Goal: Communication & Community: Answer question/provide support

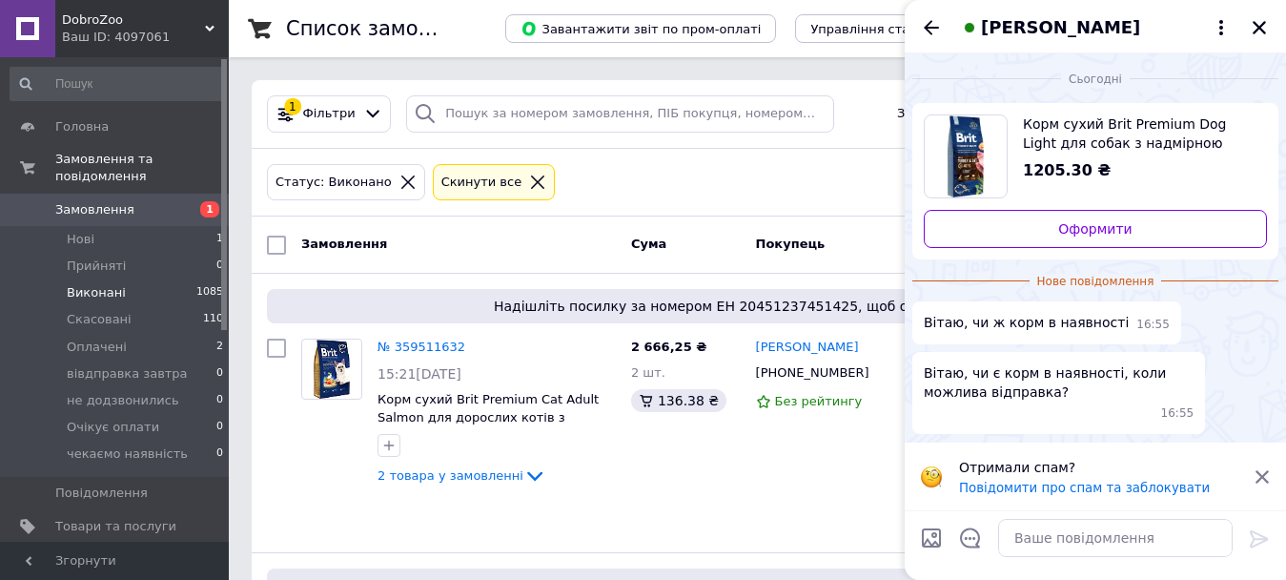
click at [1268, 475] on icon at bounding box center [1262, 476] width 17 height 17
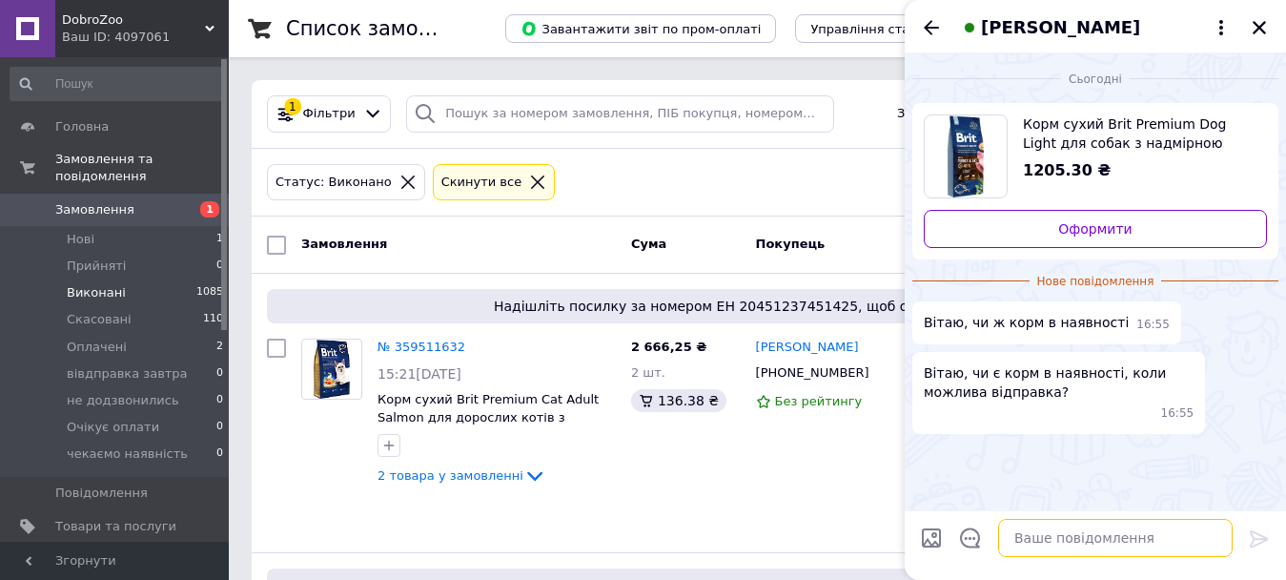
click at [1163, 521] on textarea at bounding box center [1115, 538] width 235 height 38
click at [1141, 534] on textarea at bounding box center [1115, 538] width 235 height 38
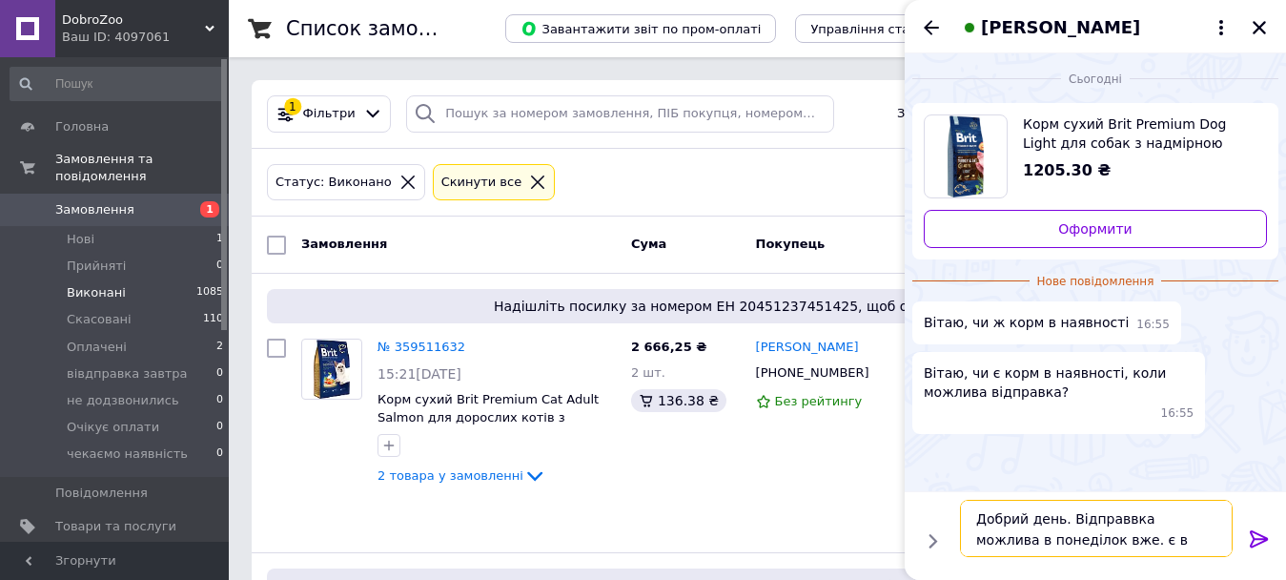
type textarea "Добрий день. Відправвка можлива в понеділок вже. є в наявності"
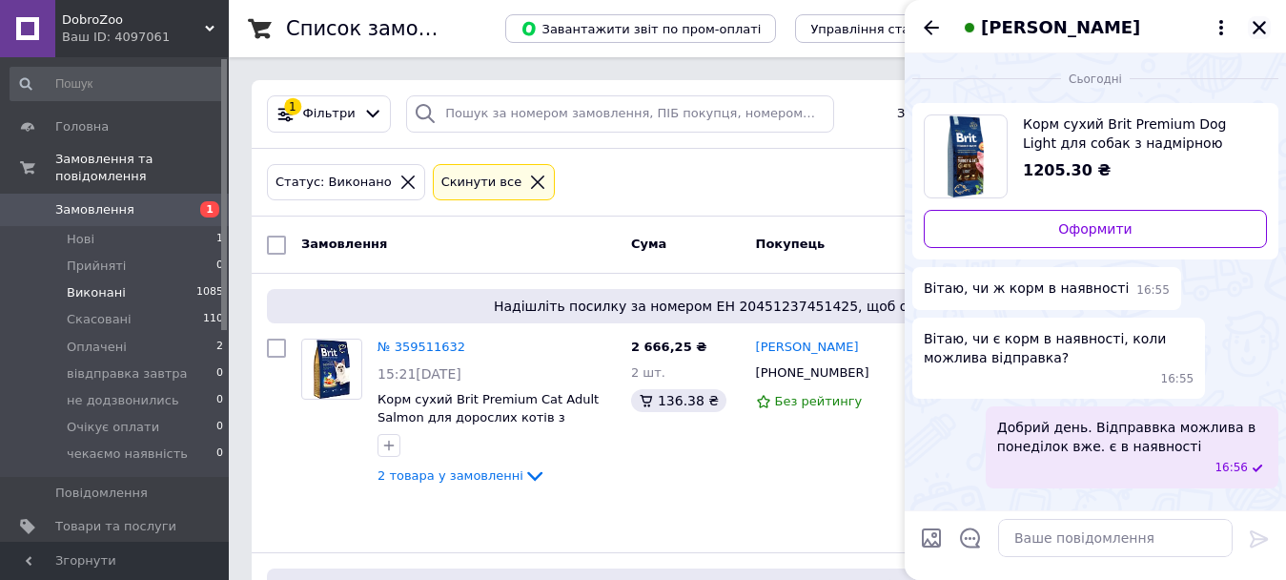
click at [1257, 31] on icon "Закрити" at bounding box center [1259, 27] width 13 height 13
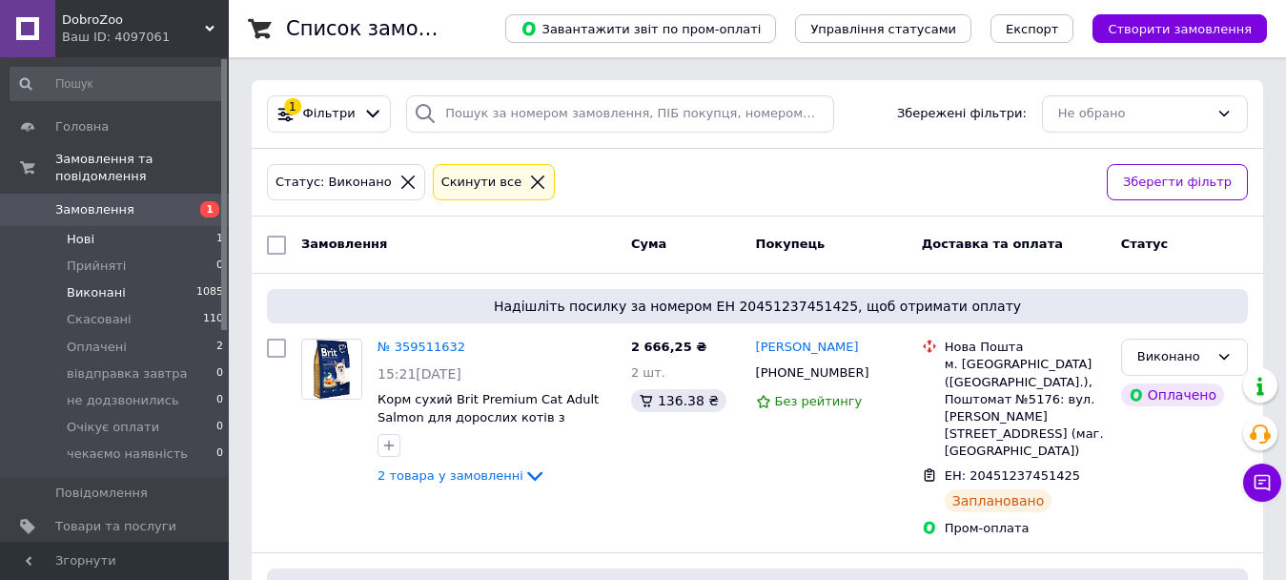
click at [209, 226] on li "Нові 1" at bounding box center [117, 239] width 235 height 27
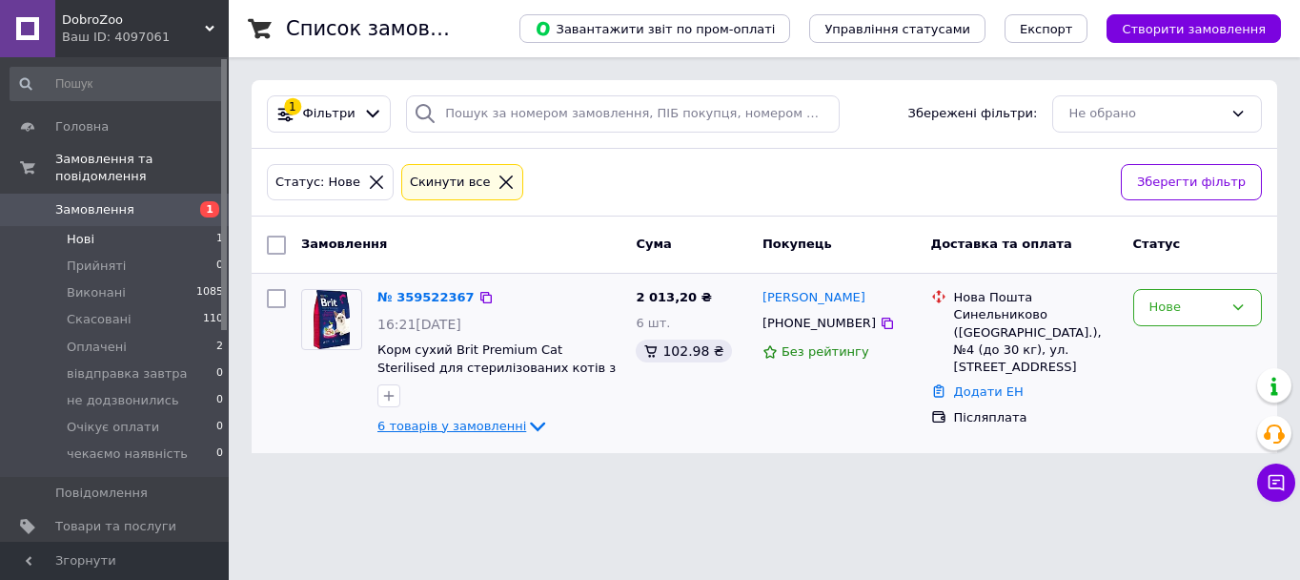
click at [526, 426] on icon at bounding box center [537, 426] width 23 height 23
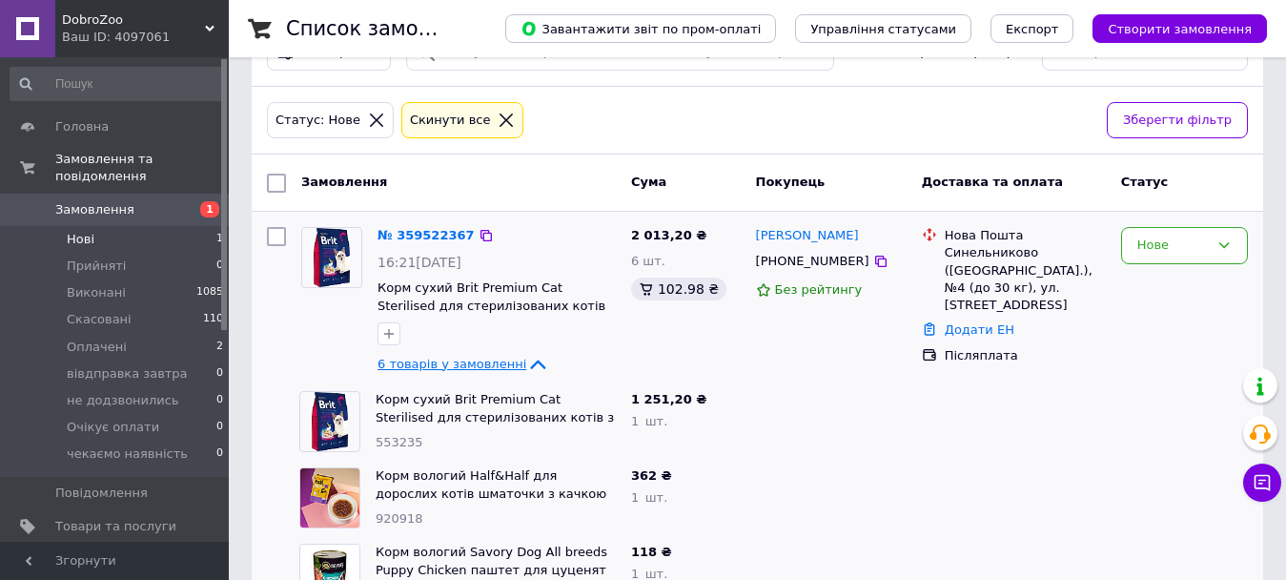
scroll to position [95, 0]
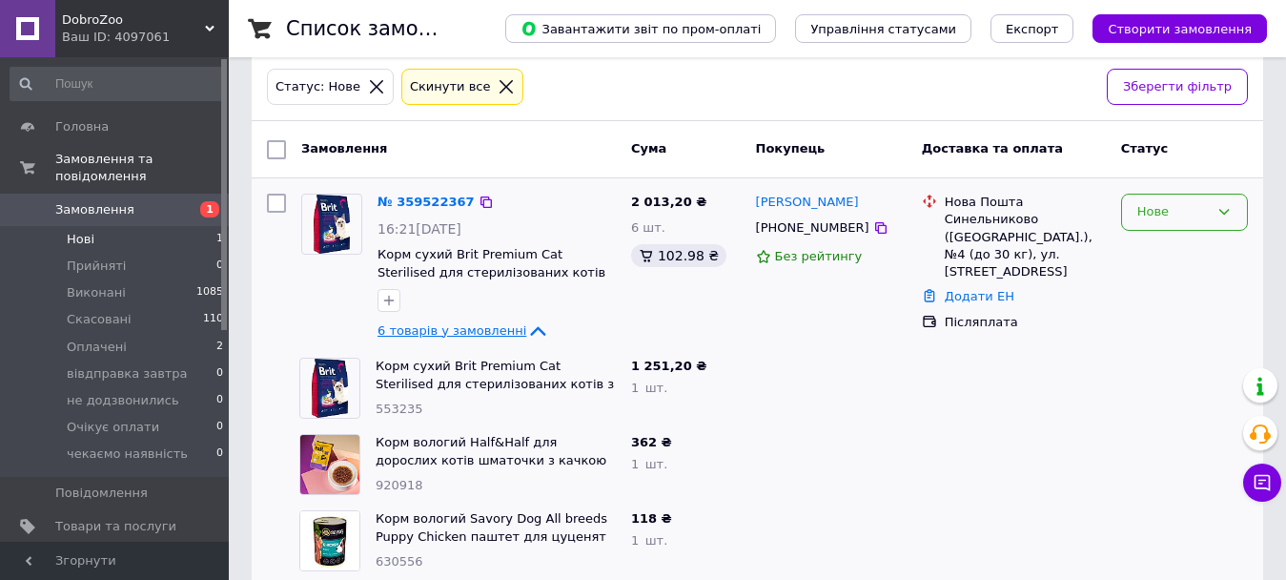
click at [1186, 206] on div "Нове" at bounding box center [1173, 212] width 72 height 20
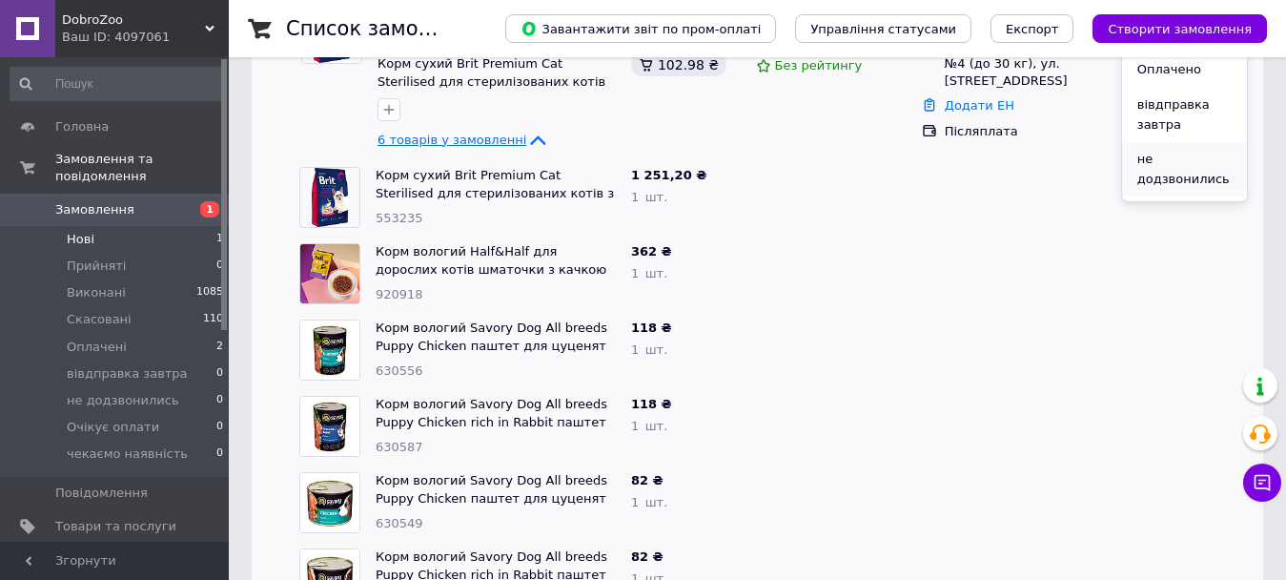
click at [1175, 166] on li "не додзвонились" at bounding box center [1184, 169] width 125 height 54
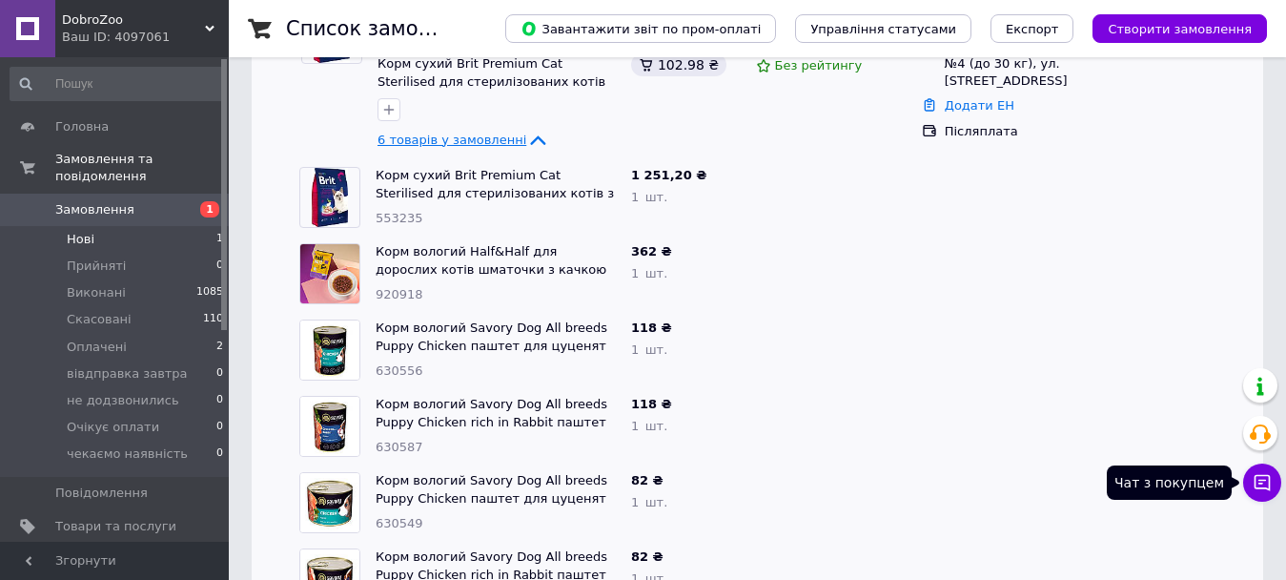
click at [1259, 500] on button "Чат з покупцем" at bounding box center [1262, 482] width 38 height 38
